Goal: Find specific page/section: Find specific page/section

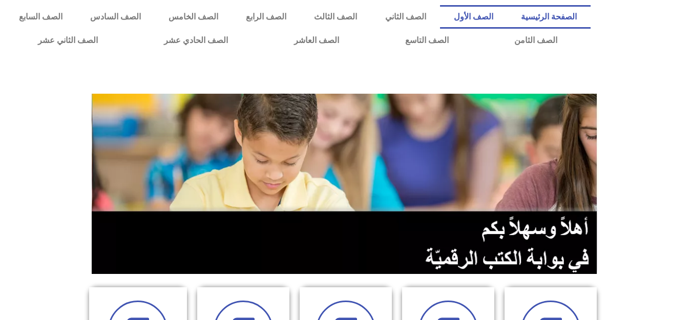
click at [493, 12] on link "الصف الأول" at bounding box center [473, 17] width 67 height 24
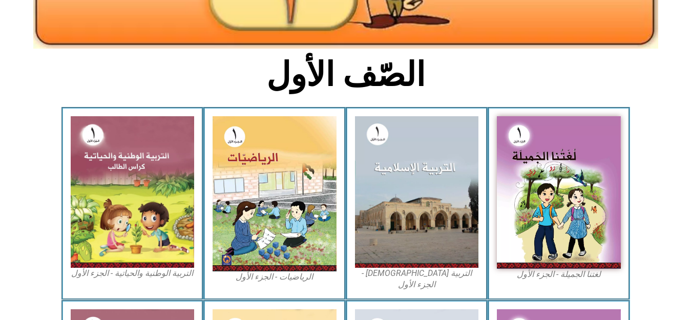
scroll to position [266, 0]
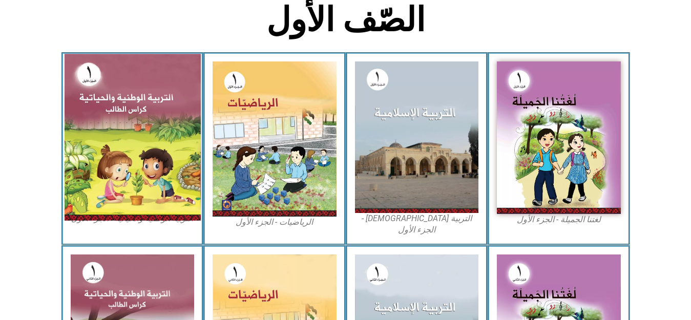
click at [110, 144] on img at bounding box center [132, 137] width 136 height 166
click at [108, 158] on img at bounding box center [132, 137] width 136 height 166
click at [130, 106] on img at bounding box center [132, 137] width 136 height 166
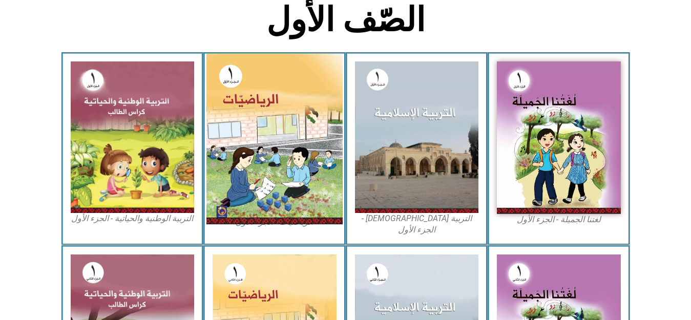
click at [216, 140] on img at bounding box center [274, 139] width 136 height 171
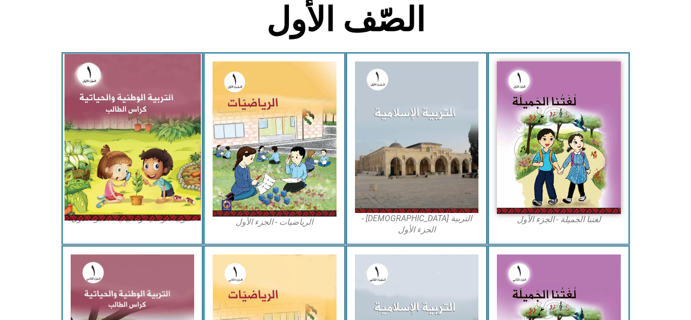
click at [125, 139] on img at bounding box center [132, 137] width 136 height 166
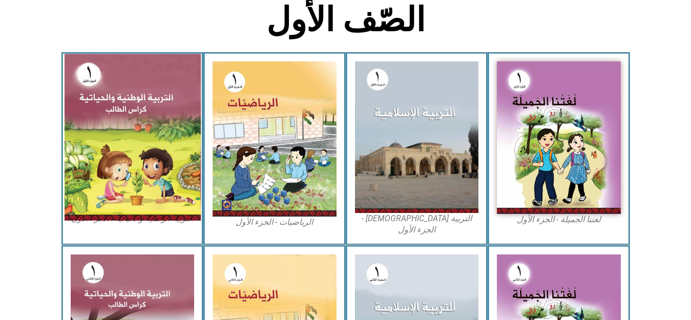
click at [138, 143] on img at bounding box center [132, 137] width 136 height 166
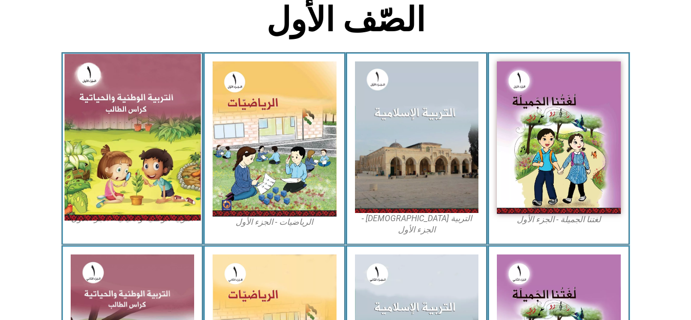
click at [138, 143] on img at bounding box center [132, 137] width 136 height 166
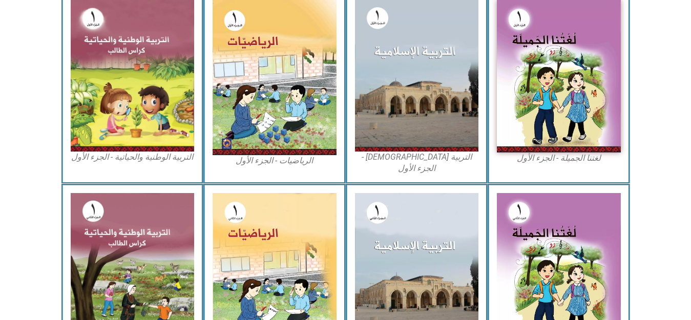
scroll to position [368, 0]
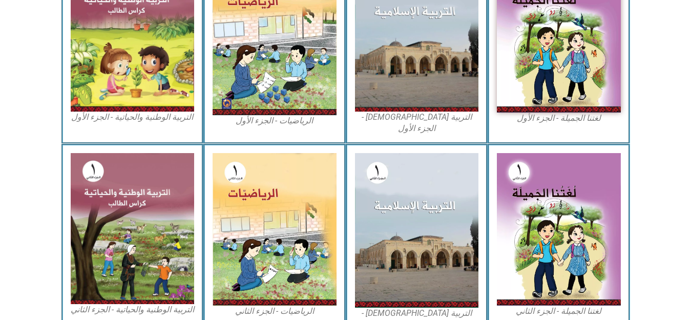
click at [138, 112] on figcaption "التربية الوطنية والحياتية - الجزء الأول​" at bounding box center [133, 117] width 124 height 11
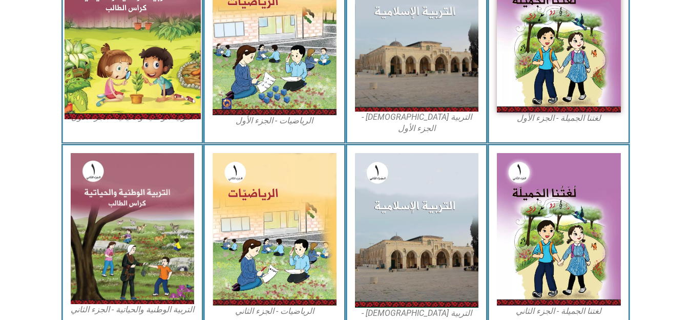
click at [134, 53] on img at bounding box center [132, 35] width 136 height 166
click at [134, 60] on img at bounding box center [132, 35] width 136 height 166
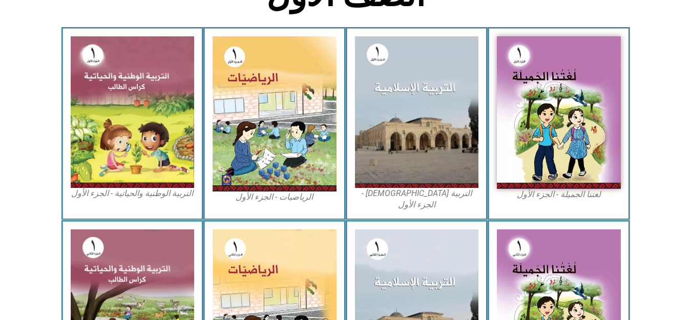
scroll to position [286, 0]
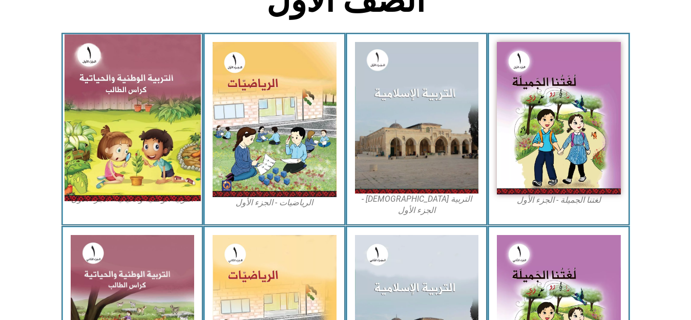
click at [116, 150] on img at bounding box center [132, 117] width 136 height 166
click at [117, 153] on img at bounding box center [132, 117] width 136 height 166
